Goal: Task Accomplishment & Management: Use online tool/utility

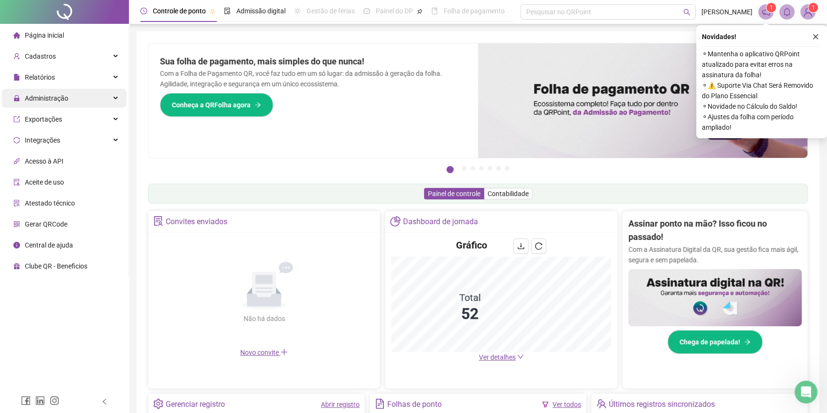
click at [48, 94] on span "Administração" at bounding box center [46, 98] width 43 height 8
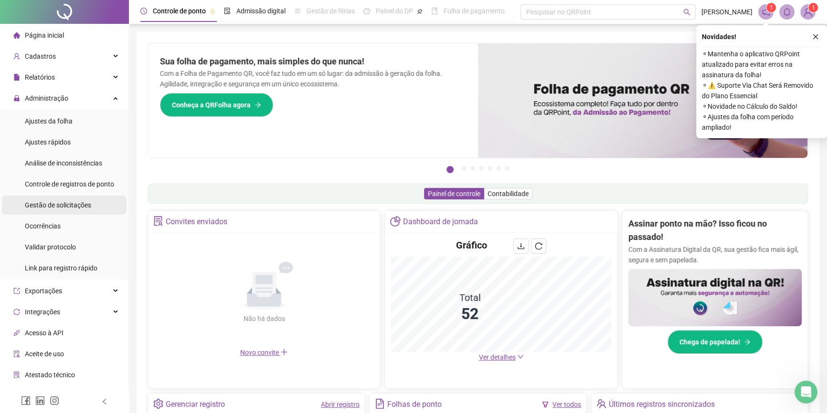
click at [52, 205] on span "Gestão de solicitações" at bounding box center [58, 205] width 66 height 8
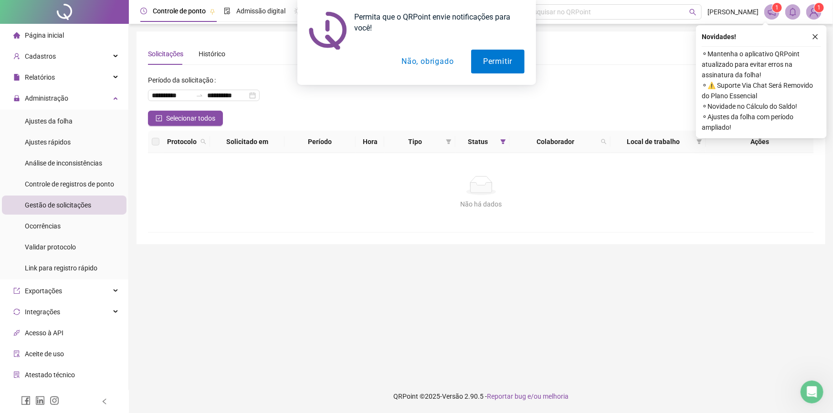
click at [415, 65] on button "Não, obrigado" at bounding box center [427, 62] width 76 height 24
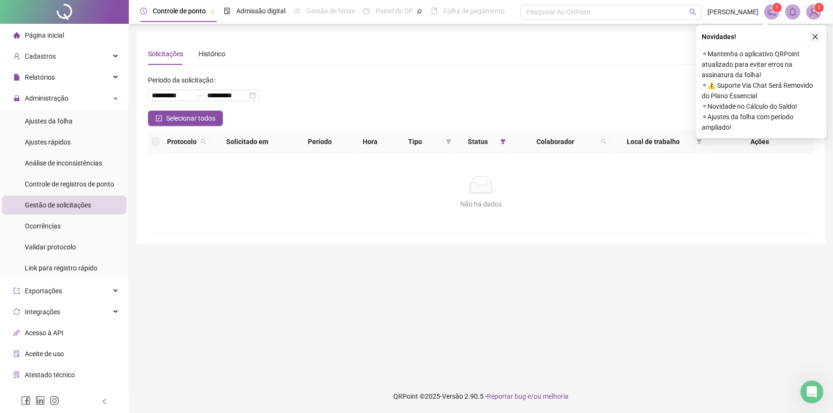
click at [813, 38] on icon "close" at bounding box center [815, 36] width 5 height 5
